Goal: Task Accomplishment & Management: Complete application form

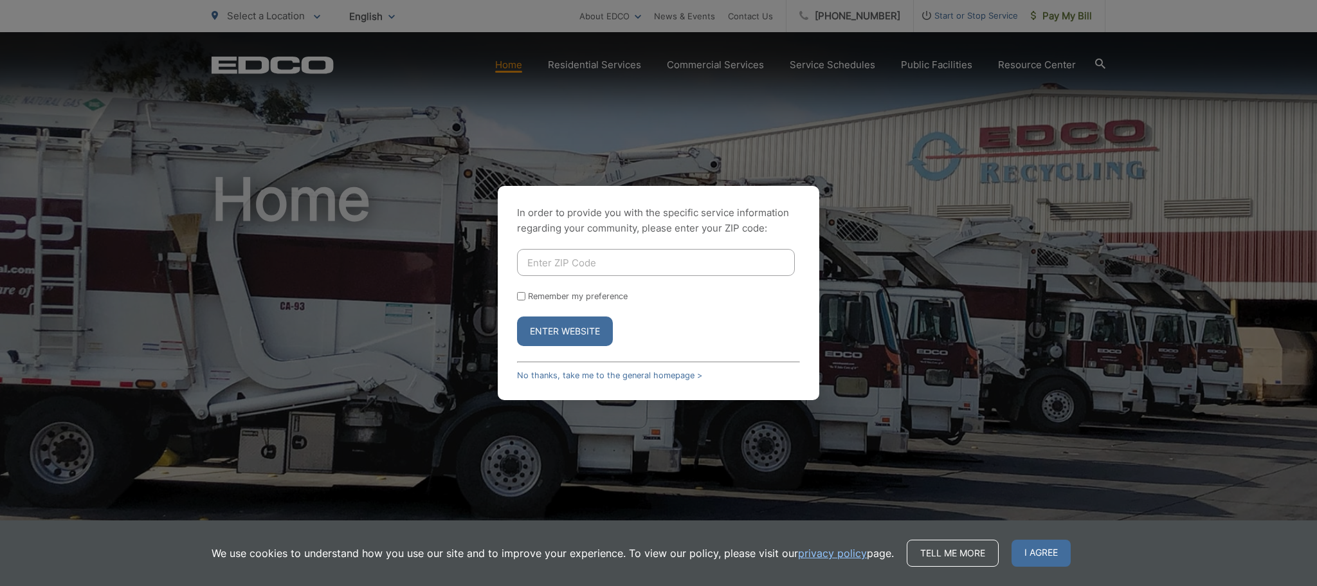
click at [599, 263] on input "Enter ZIP Code" at bounding box center [656, 262] width 278 height 27
type input "92078"
click at [592, 324] on button "Enter Website" at bounding box center [565, 331] width 96 height 30
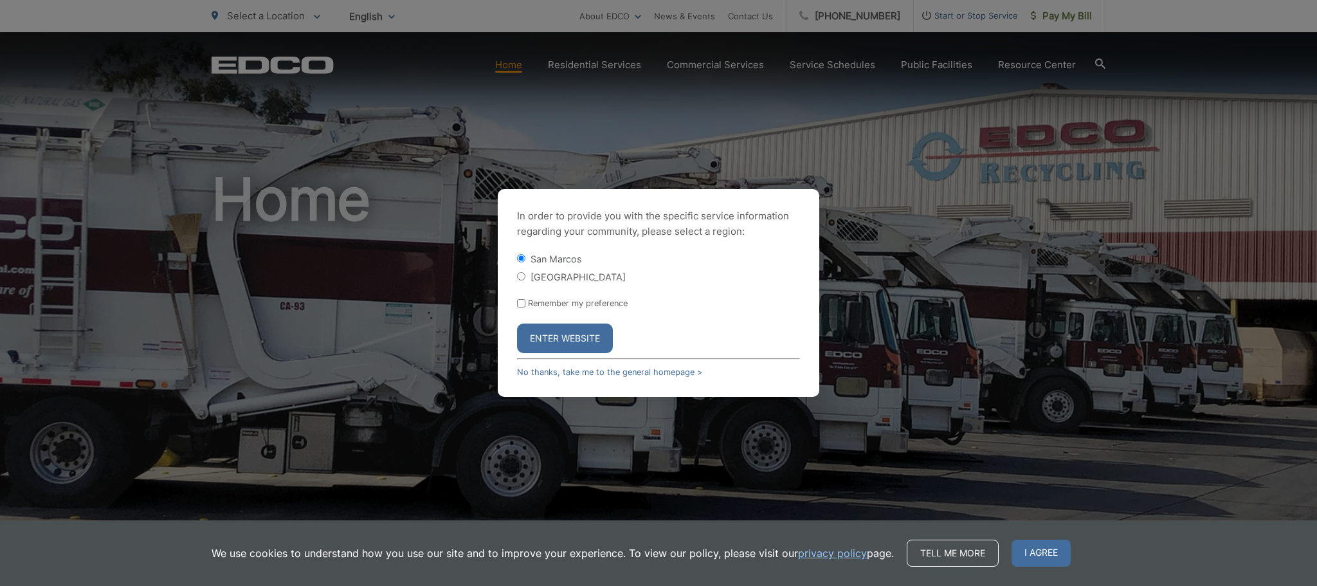
click at [575, 333] on button "Enter Website" at bounding box center [565, 339] width 96 height 30
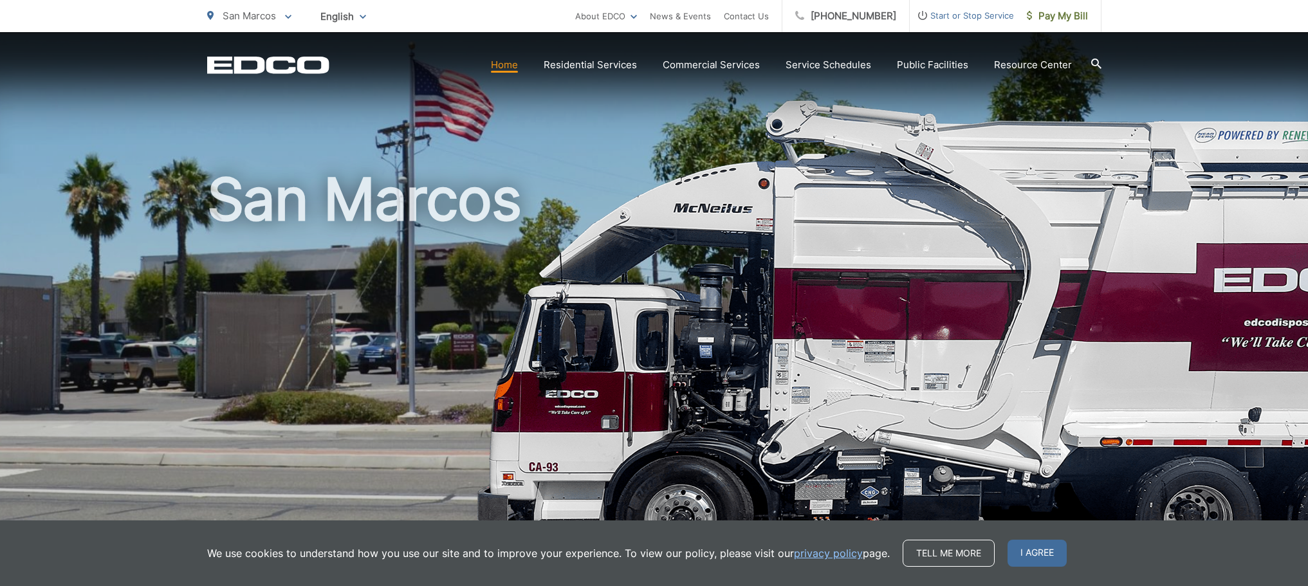
click at [959, 17] on span "Start or Stop Service" at bounding box center [962, 15] width 104 height 15
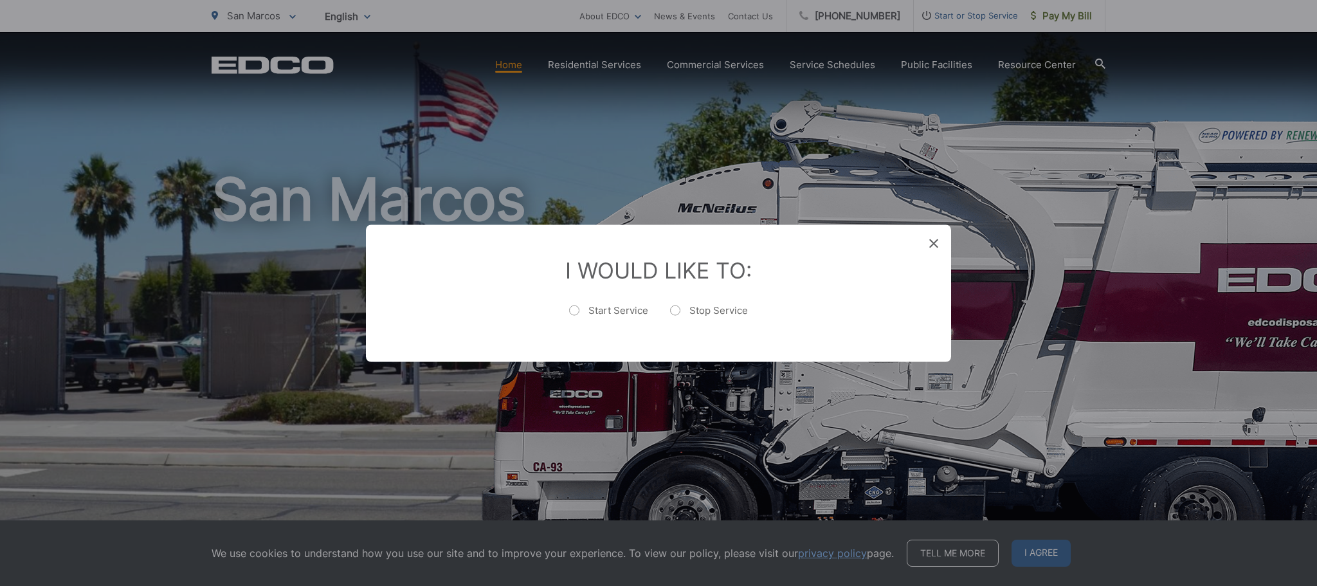
click at [715, 309] on label "Stop Service" at bounding box center [709, 317] width 78 height 26
radio input "true"
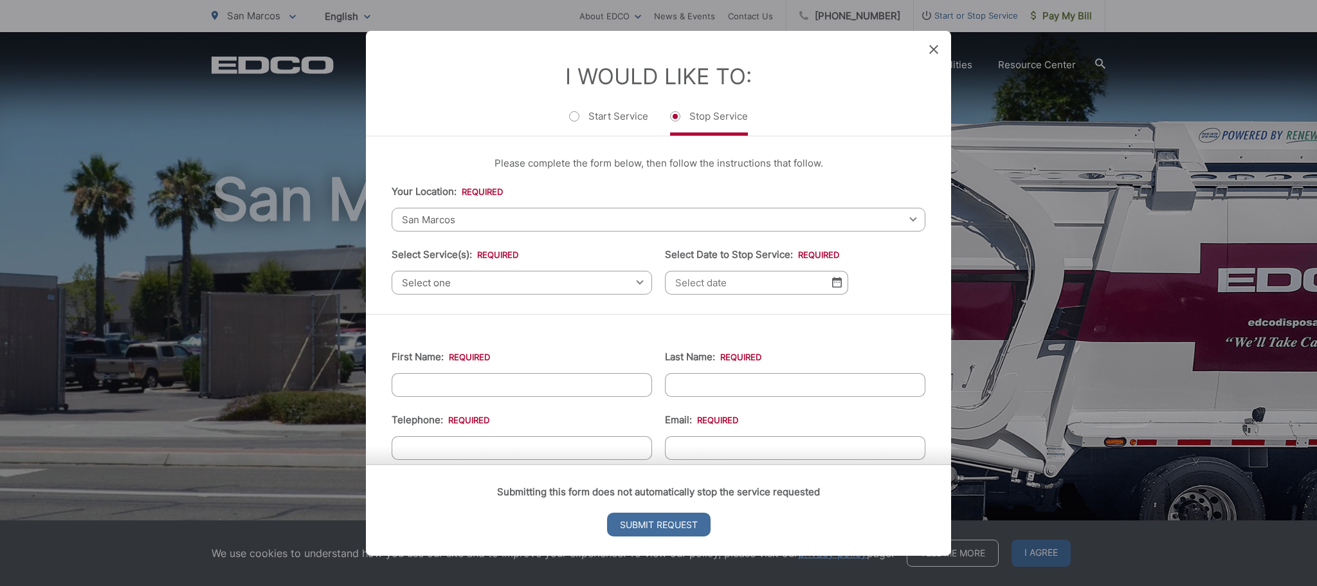
click at [490, 219] on span "San Marcos" at bounding box center [659, 219] width 534 height 24
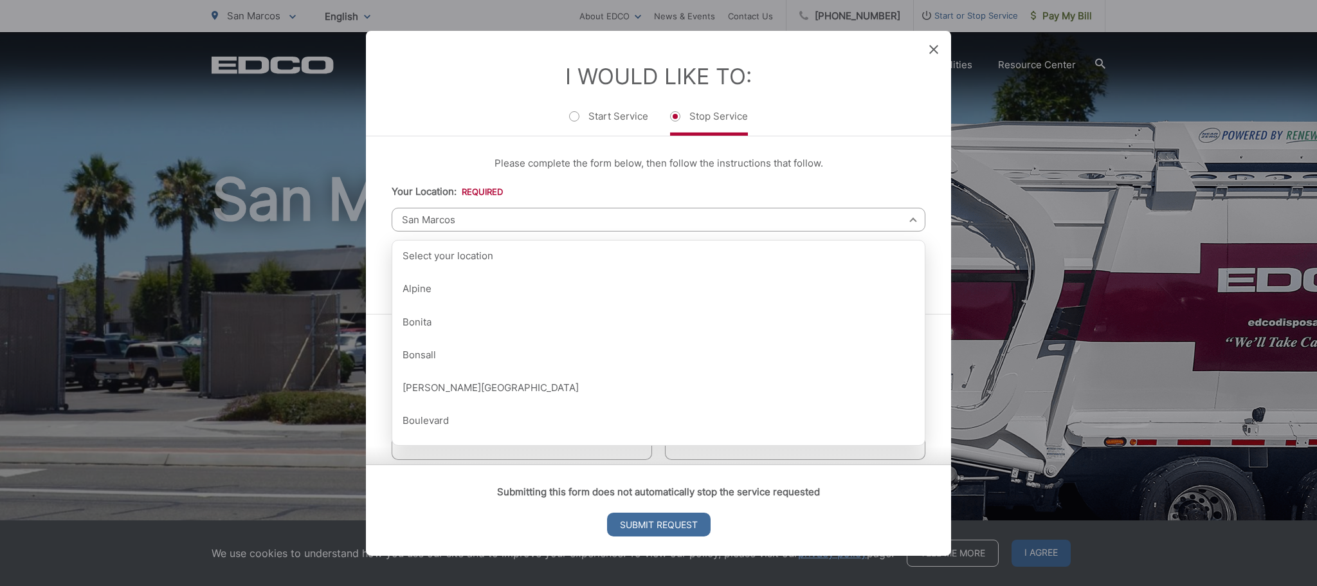
click at [490, 219] on span "San Marcos" at bounding box center [659, 219] width 534 height 24
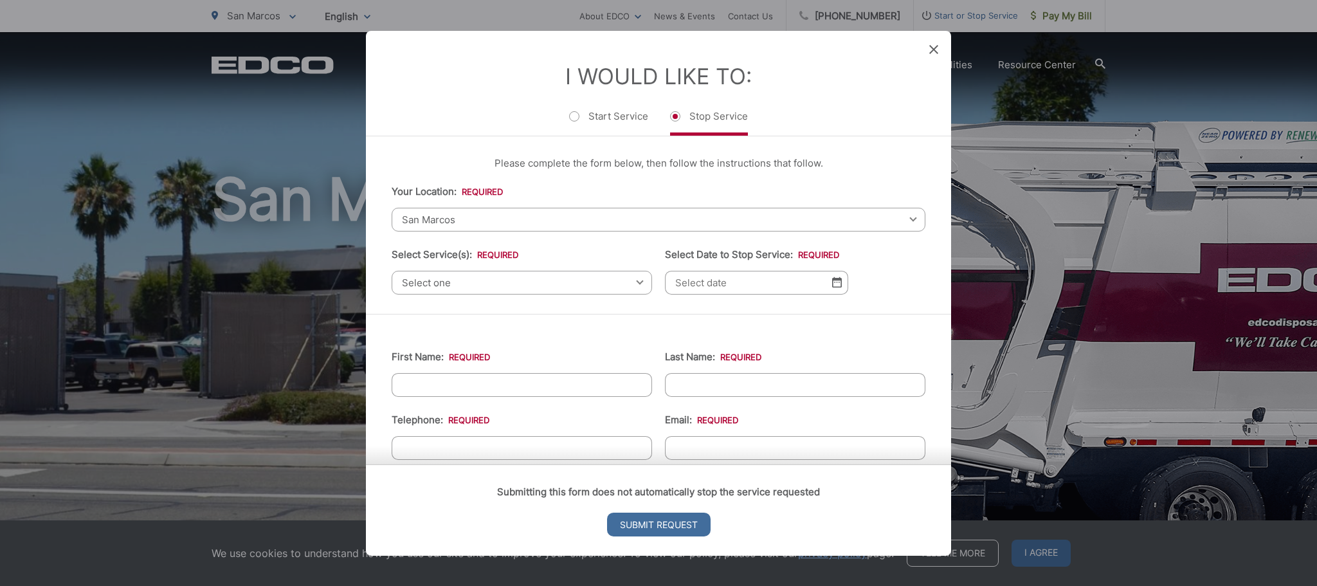
click at [485, 283] on span "Select one" at bounding box center [522, 282] width 261 height 24
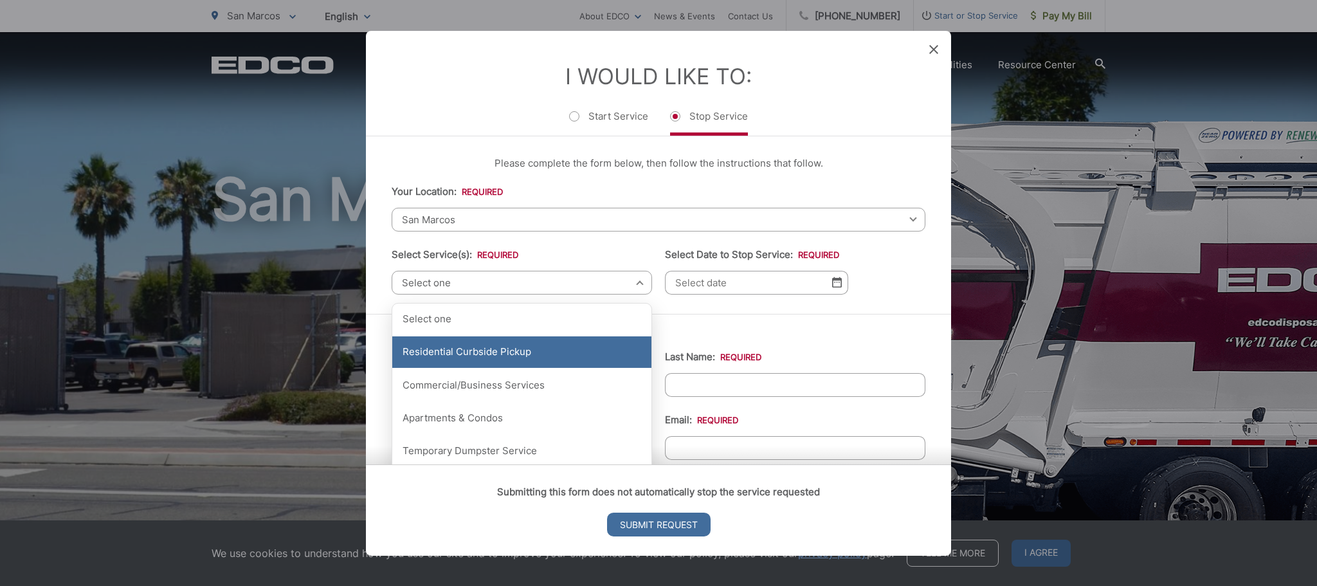
click at [491, 354] on div "Residential Curbside Pickup" at bounding box center [521, 352] width 259 height 32
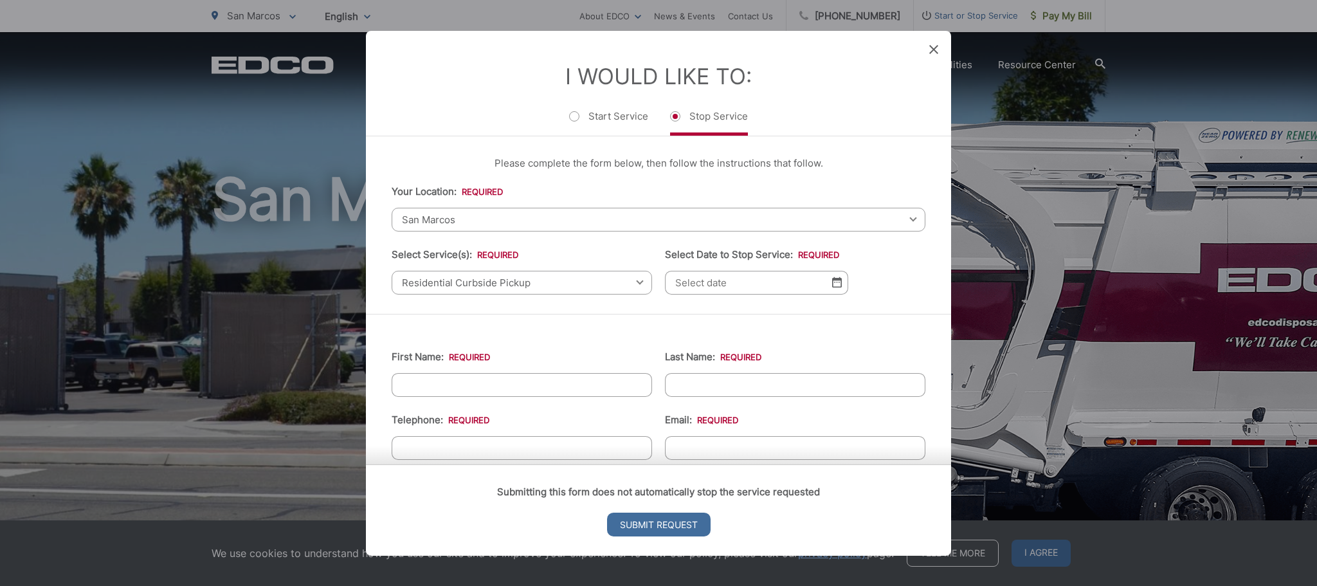
click at [833, 282] on img at bounding box center [837, 282] width 10 height 11
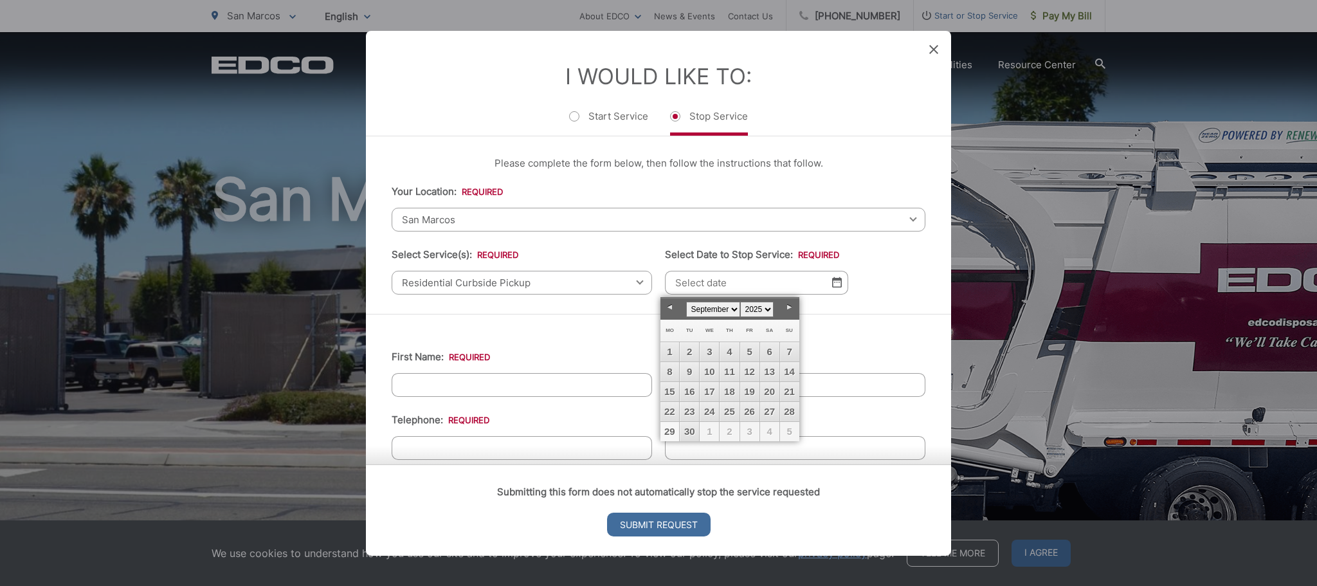
click at [670, 435] on link "29" at bounding box center [670, 431] width 19 height 19
type input "09/29/2025"
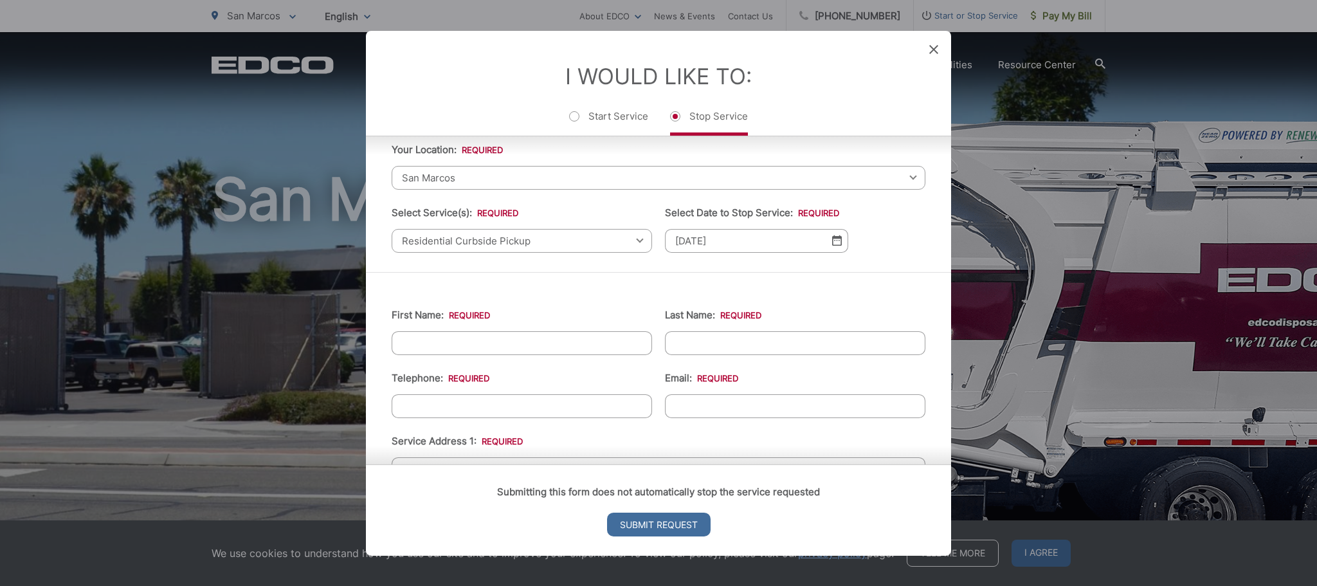
scroll to position [64, 0]
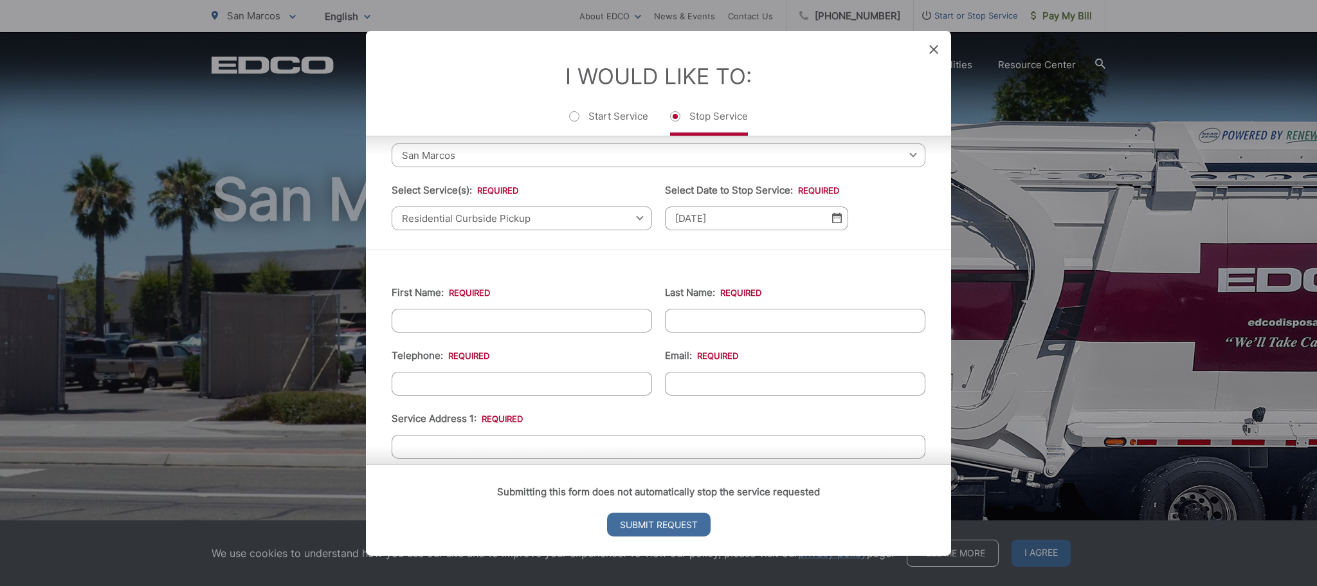
click at [547, 313] on input "First Name: *" at bounding box center [522, 320] width 261 height 24
type input "Sachin"
type input "Saraswat"
type input "8582058448"
type input "sachin.saraswat@gmail.com"
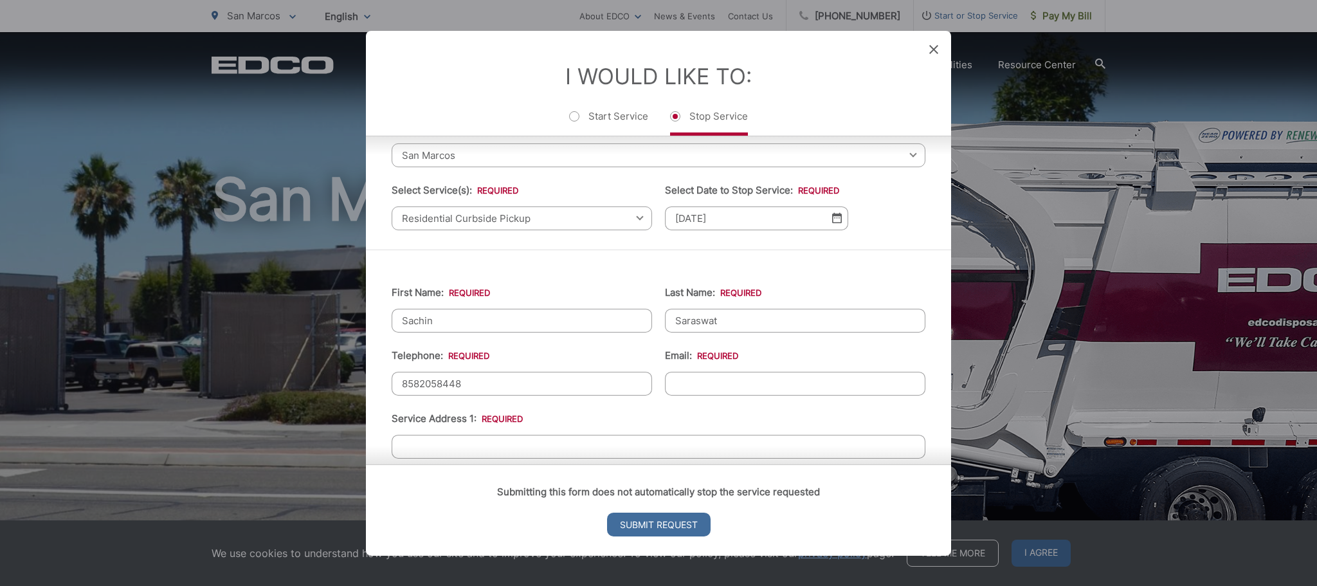
type input "723 Merit Drive,"
type input "San Marcos"
type input "92078"
type input "723 Merit Drive"
type input "(858) 205-8448"
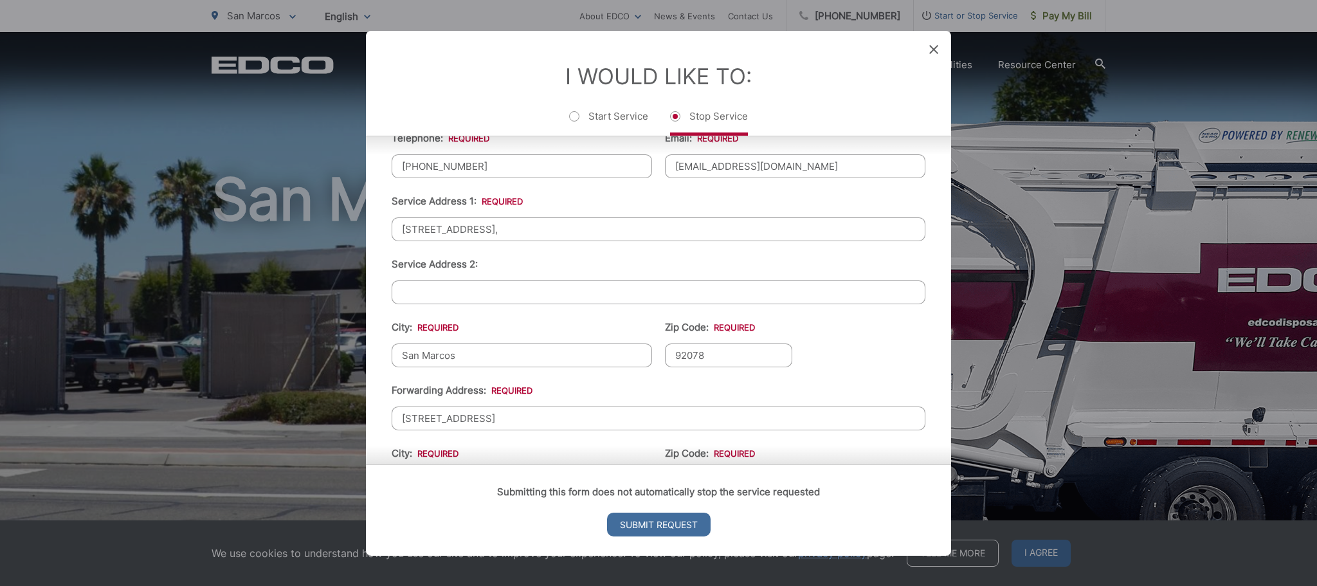
scroll to position [322, 0]
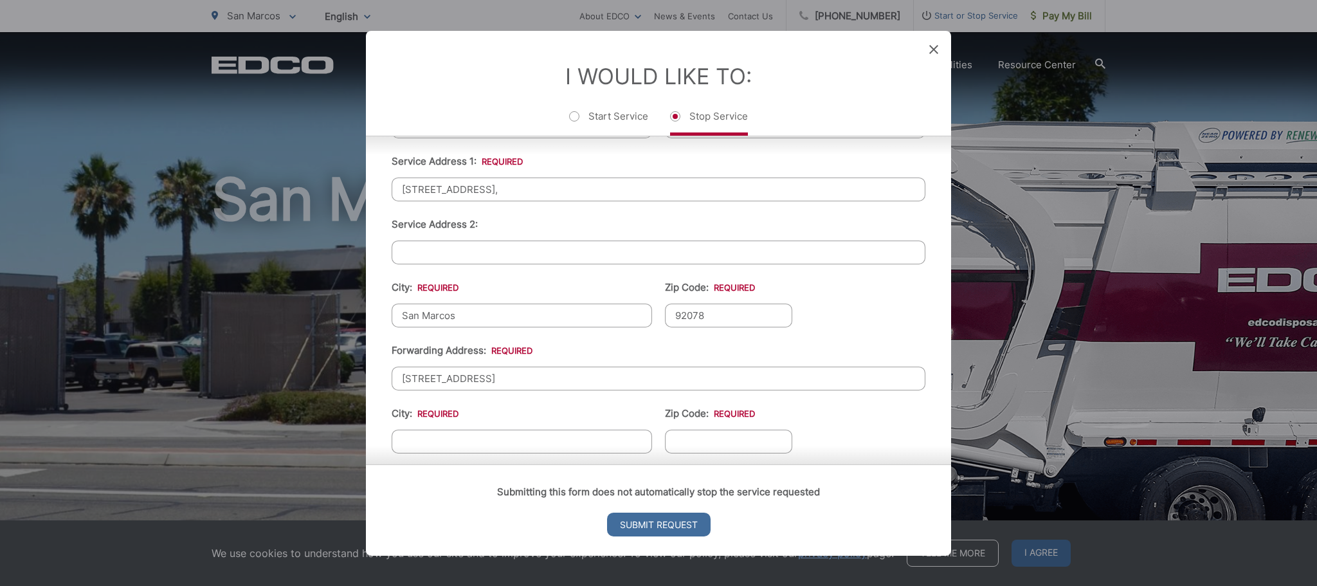
click at [481, 185] on input "723 Merit Drive," at bounding box center [659, 189] width 534 height 24
click at [872, 304] on ul "First Name: * Sachin Last Name: * Saraswat Telephone: * (858) 205-8448 Email: *…" at bounding box center [659, 324] width 534 height 625
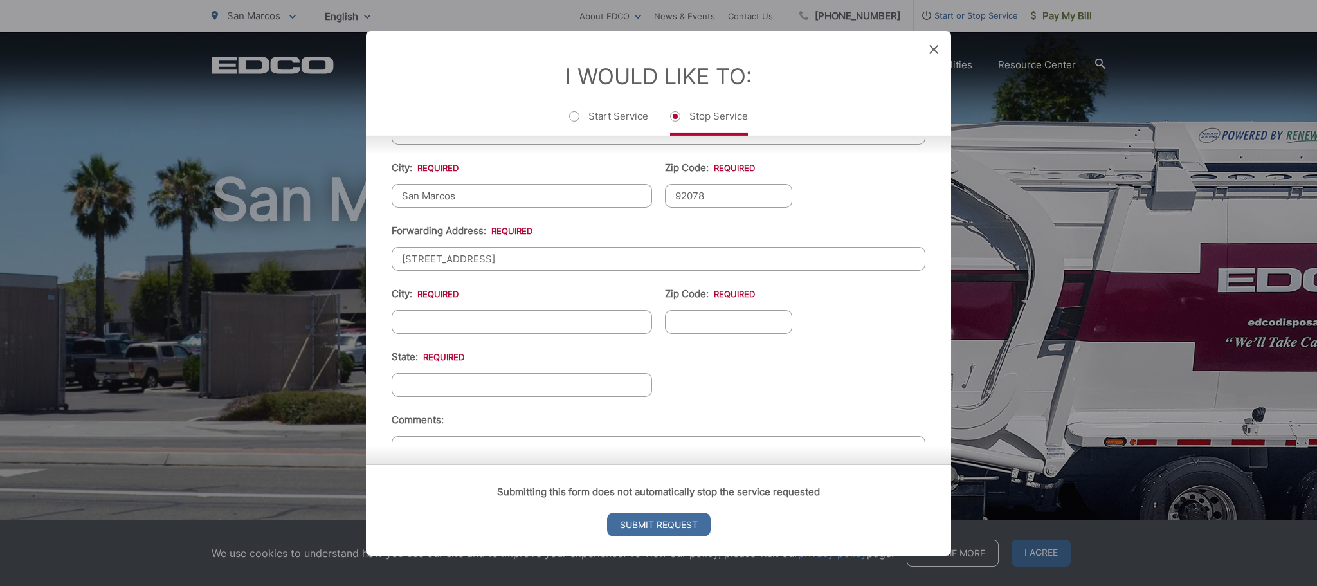
scroll to position [450, 0]
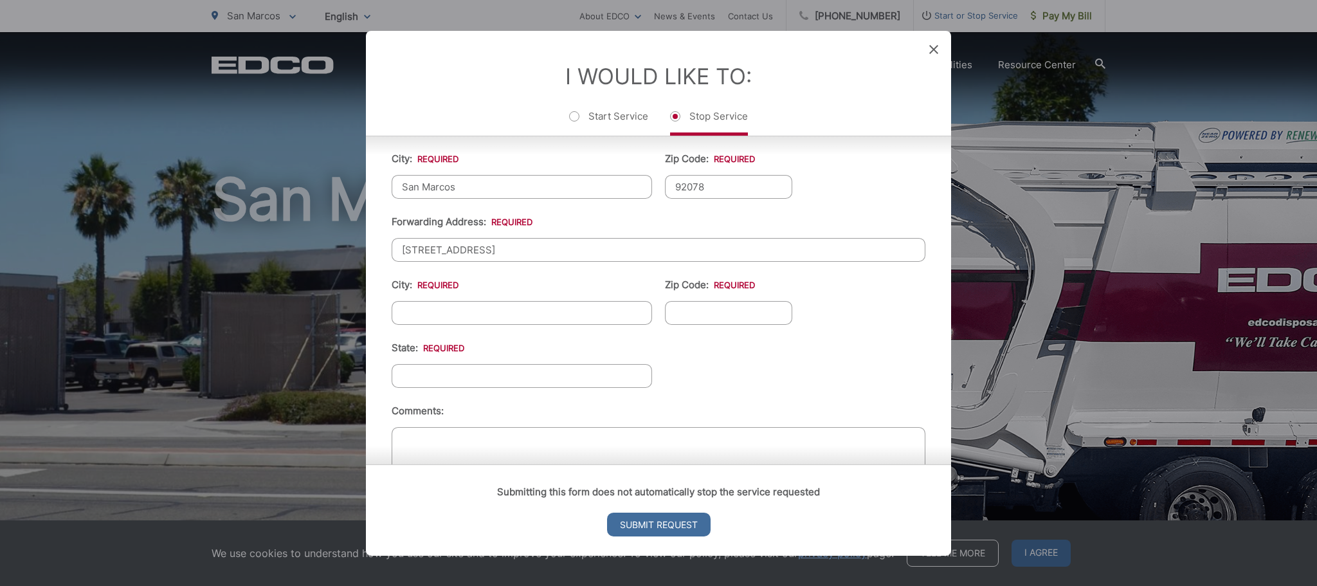
drag, startPoint x: 482, startPoint y: 248, endPoint x: 398, endPoint y: 250, distance: 83.6
click at [398, 250] on input "723 Merit Drive" at bounding box center [659, 249] width 534 height 24
type input "15176 Cross Stone Drive"
click at [506, 323] on input "City: *" at bounding box center [522, 312] width 261 height 24
type input "san diego"
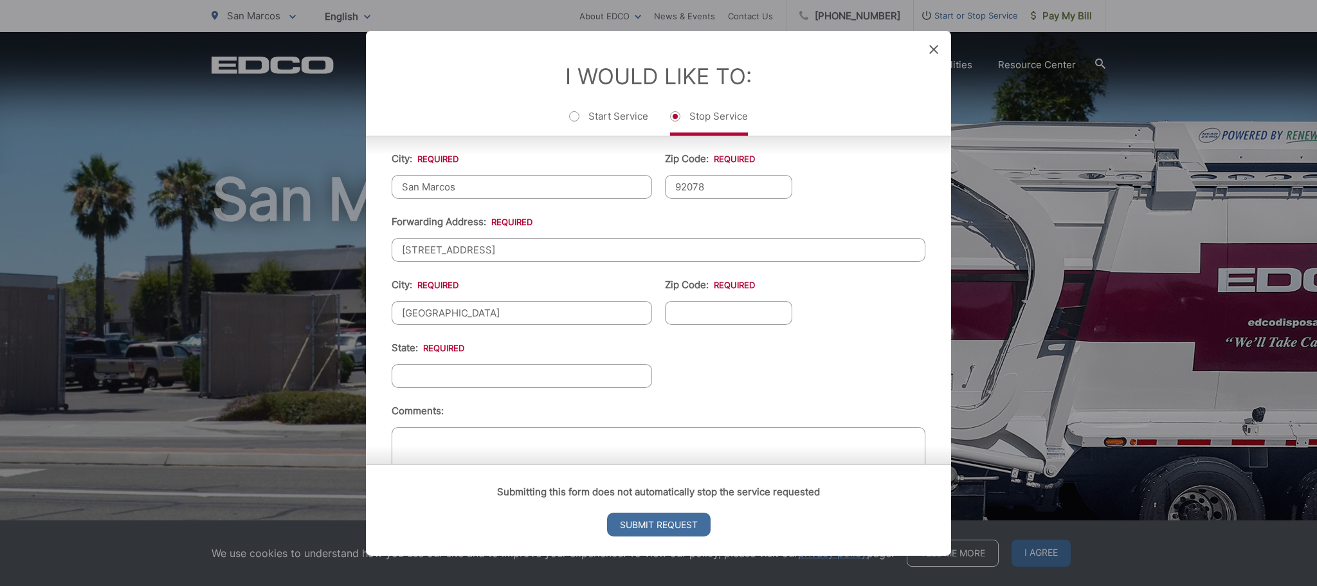
drag, startPoint x: 762, startPoint y: 358, endPoint x: 722, endPoint y: 330, distance: 48.0
click at [762, 358] on ul "First Name: * Sachin Last Name: * Saraswat Telephone: * (858) 205-8448 Email: *…" at bounding box center [659, 195] width 534 height 625
click at [713, 317] on input "Zip Code: *" at bounding box center [728, 312] width 127 height 24
type input "92127"
click at [582, 389] on ul "First Name: * Sachin Last Name: * Saraswat Telephone: * (858) 205-8448 Email: *…" at bounding box center [659, 195] width 534 height 625
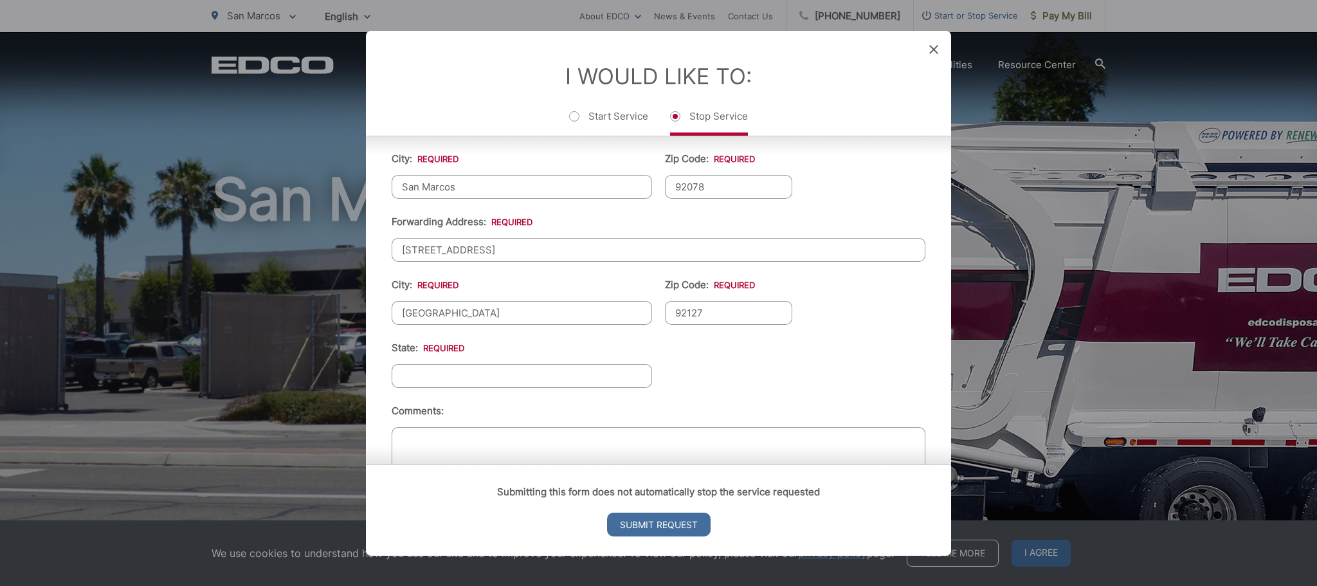
click at [579, 379] on input "State: *" at bounding box center [522, 375] width 261 height 24
type input "CA"
click at [763, 389] on ul "First Name: * Sachin Last Name: * Saraswat Telephone: * (858) 205-8448 Email: *…" at bounding box center [659, 195] width 534 height 625
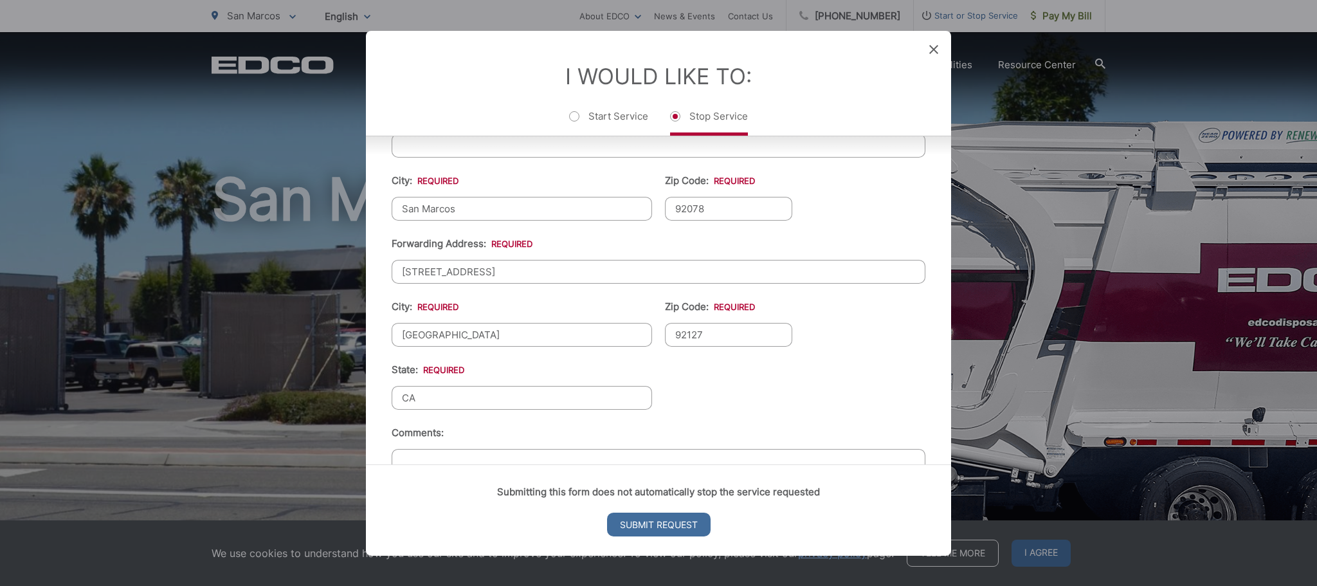
scroll to position [514, 0]
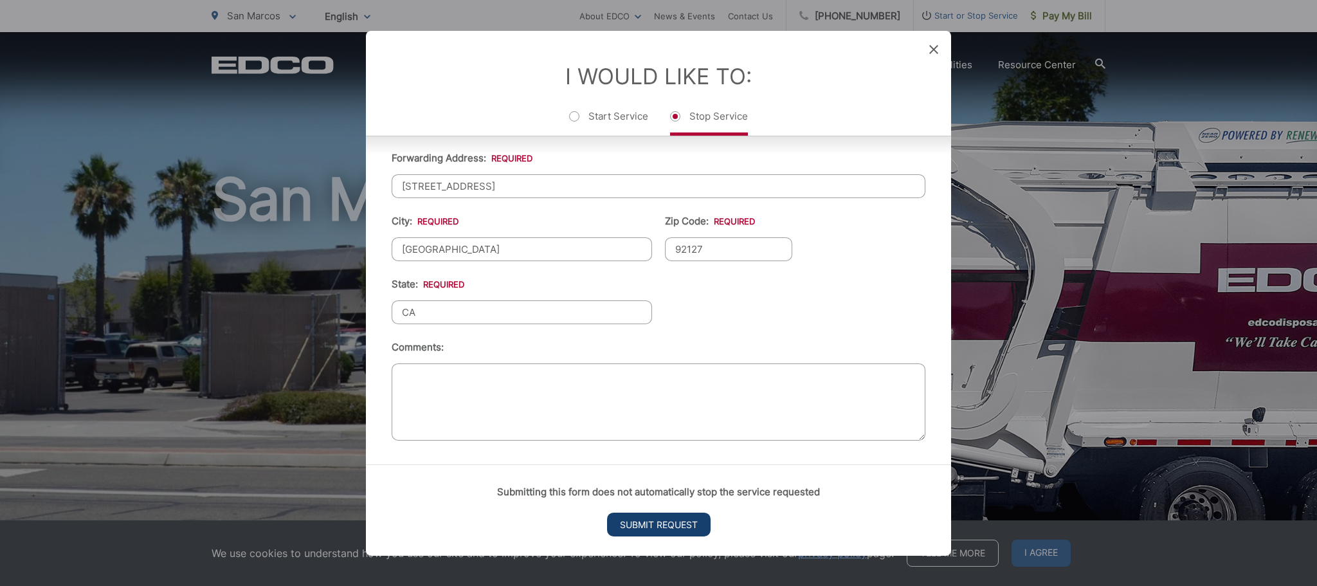
click at [670, 517] on input "Submit Request" at bounding box center [659, 525] width 104 height 24
